Goal: Task Accomplishment & Management: Manage account settings

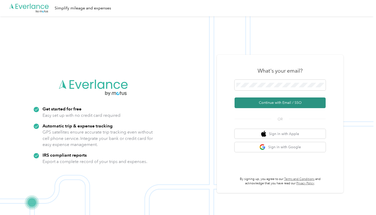
click at [260, 104] on button "Continue with Email / SSO" at bounding box center [280, 102] width 91 height 11
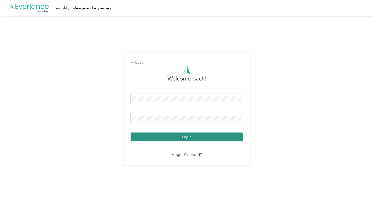
click at [210, 136] on button "Login" at bounding box center [187, 136] width 112 height 9
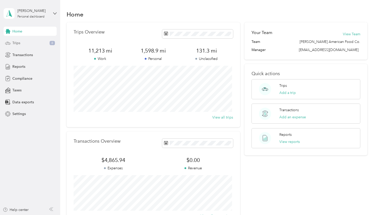
click at [33, 44] on div "Trips 6" at bounding box center [30, 43] width 53 height 9
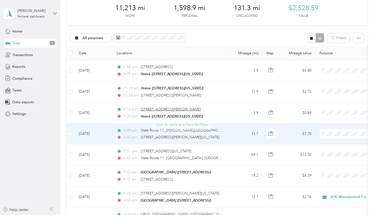
scroll to position [76, 0]
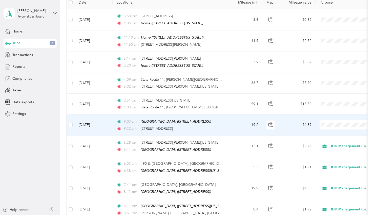
click at [331, 132] on span "JDK Management Co." at bounding box center [349, 132] width 47 height 5
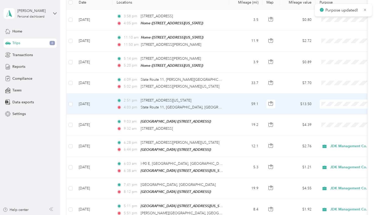
click at [327, 114] on li "JDK Management Co." at bounding box center [345, 111] width 63 height 9
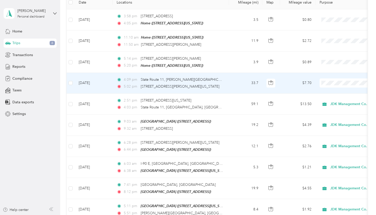
click at [326, 92] on li "JDK Management Co." at bounding box center [345, 88] width 63 height 9
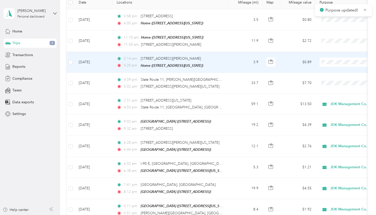
click at [329, 72] on li "JDK Management Co." at bounding box center [345, 70] width 63 height 9
click at [333, 61] on span "JDK Management Co." at bounding box center [354, 62] width 46 height 6
click at [337, 69] on span "JDK Management Co." at bounding box center [346, 68] width 41 height 5
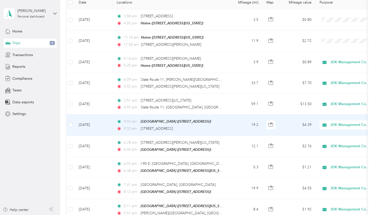
scroll to position [25, 0]
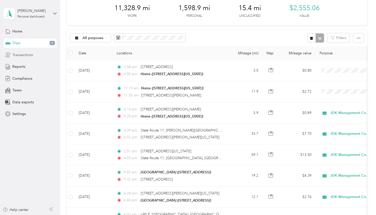
click at [23, 55] on span "Transactions" at bounding box center [22, 54] width 21 height 5
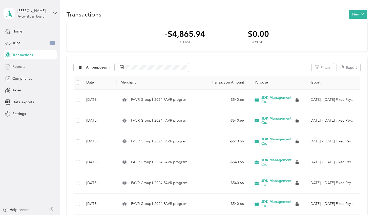
click at [23, 66] on span "Reports" at bounding box center [18, 66] width 13 height 5
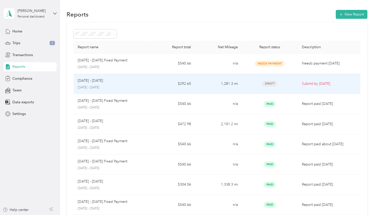
click at [268, 82] on span "Draft" at bounding box center [269, 84] width 15 height 6
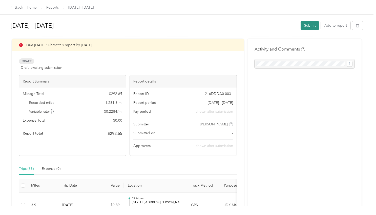
click at [309, 26] on button "Submit" at bounding box center [310, 25] width 18 height 9
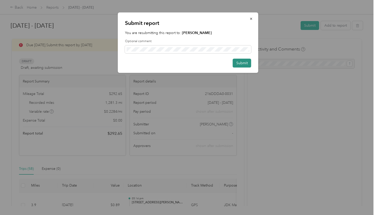
click at [243, 63] on button "Submit" at bounding box center [242, 63] width 18 height 9
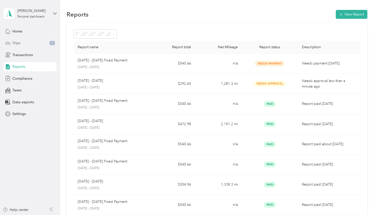
click at [19, 42] on span "Trips" at bounding box center [16, 42] width 8 height 5
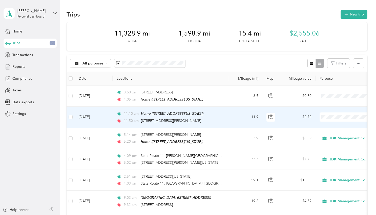
click at [330, 125] on span "JDK Management Co." at bounding box center [349, 125] width 47 height 5
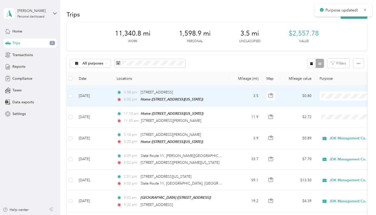
click at [329, 105] on li "JDK Management Co." at bounding box center [345, 104] width 63 height 9
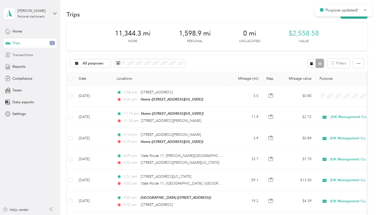
click at [20, 55] on span "Transactions" at bounding box center [22, 54] width 21 height 5
